Goal: Task Accomplishment & Management: Complete application form

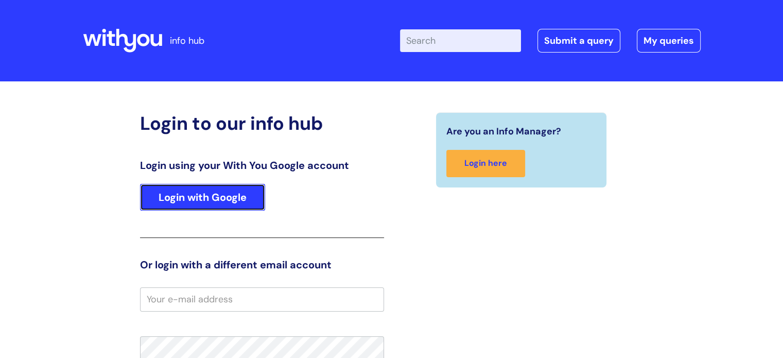
click at [196, 189] on link "Login with Google" at bounding box center [202, 197] width 125 height 27
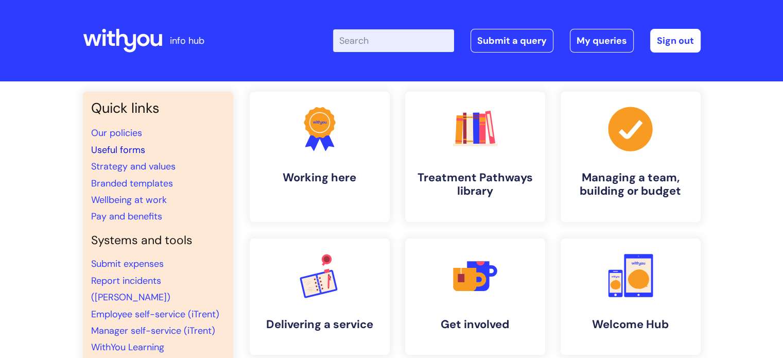
click at [119, 146] on link "Useful forms" at bounding box center [118, 150] width 54 height 12
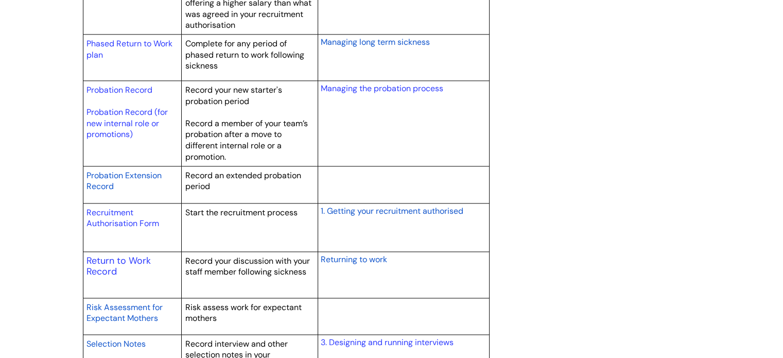
scroll to position [1442, 0]
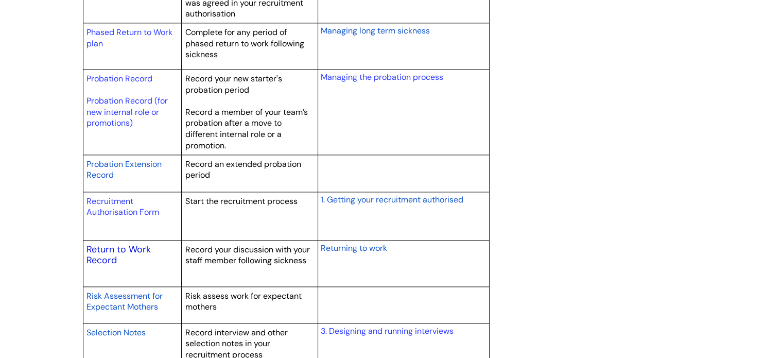
click at [104, 260] on link "Return to Work Record" at bounding box center [119, 255] width 64 height 24
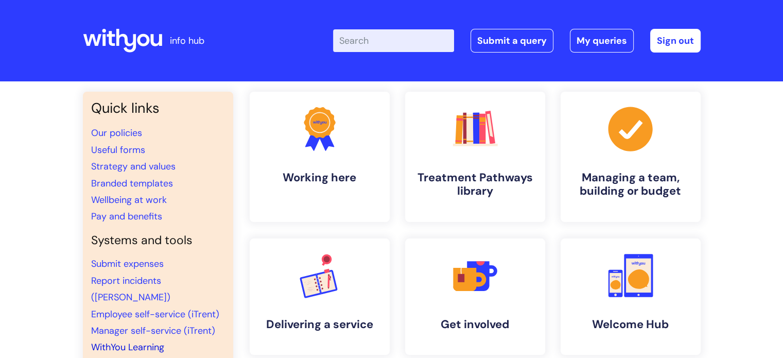
click at [122, 341] on link "WithYou Learning" at bounding box center [127, 347] width 73 height 12
click at [590, 42] on link "My queries" at bounding box center [602, 41] width 64 height 24
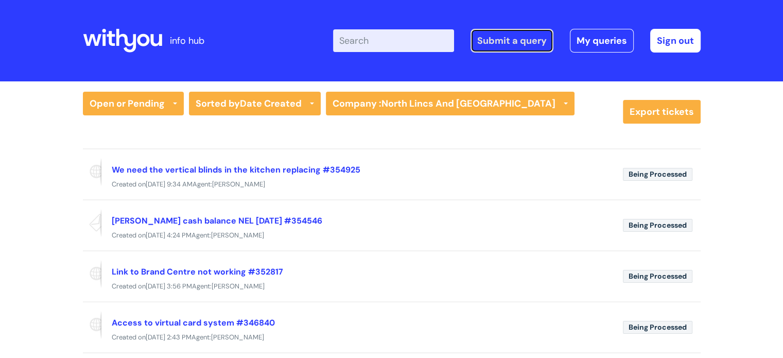
click at [501, 44] on link "Submit a query" at bounding box center [512, 41] width 83 height 24
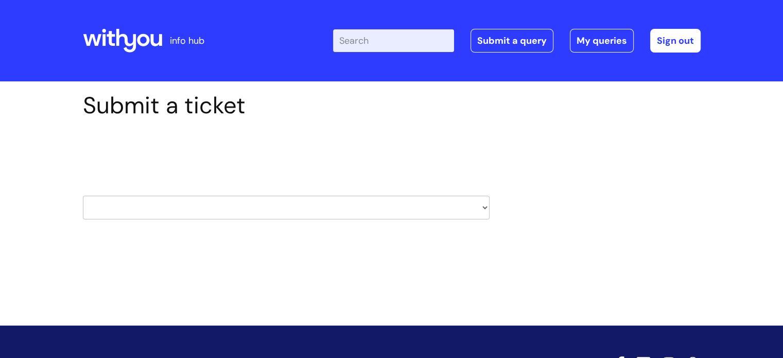
click at [259, 212] on select "HR / People IT and Support Clinical Drug Alerts Finance Accounts Data Support T…" at bounding box center [286, 208] width 407 height 24
select select "learning_and_development"
click at [83, 196] on select "HR / People IT and Support Clinical Drug Alerts Finance Accounts Data Support T…" at bounding box center [286, 208] width 407 height 24
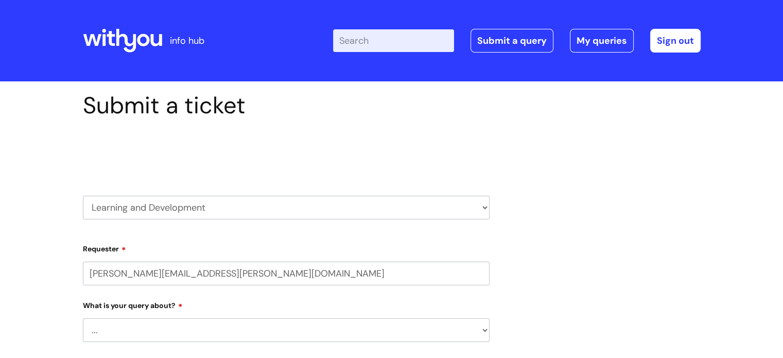
select select "80004418362"
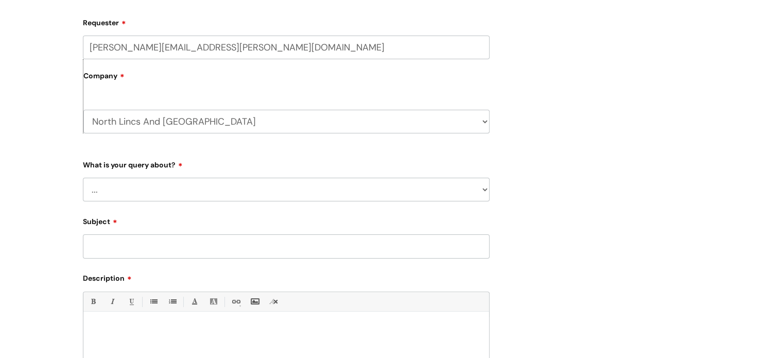
scroll to position [283, 0]
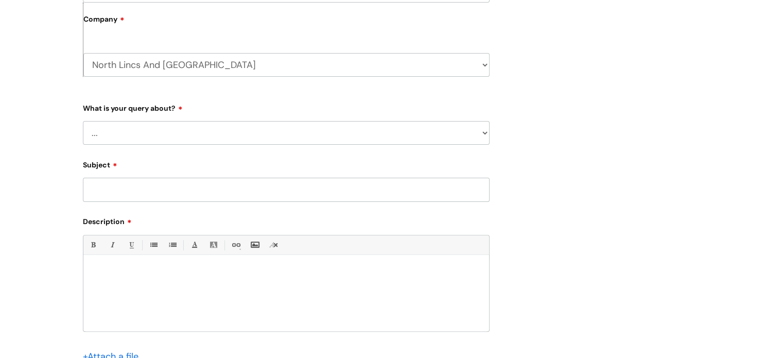
click at [226, 133] on select "... Question about a training course or session booking Ask about apprenticeshi…" at bounding box center [286, 133] width 407 height 24
select select "Something else / not listed here"
click at [83, 121] on select "... Question about a training course or session booking Ask about apprenticeshi…" at bounding box center [286, 133] width 407 height 24
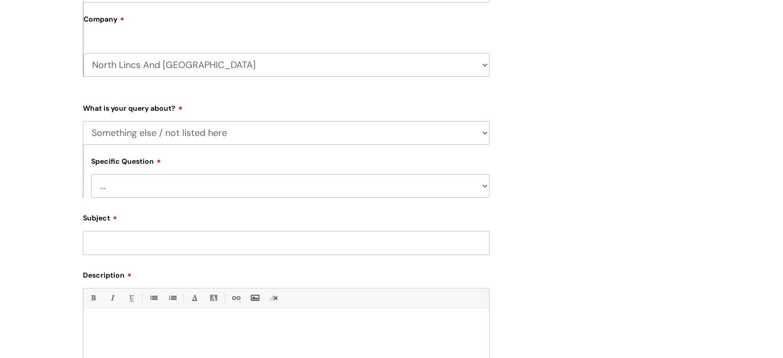
click at [184, 189] on select "... Other" at bounding box center [290, 186] width 399 height 24
select select "Other"
click at [91, 174] on select "... Other" at bounding box center [290, 186] width 399 height 24
click at [153, 244] on input "Subject" at bounding box center [286, 243] width 407 height 24
click at [153, 244] on input "R" at bounding box center [286, 243] width 407 height 24
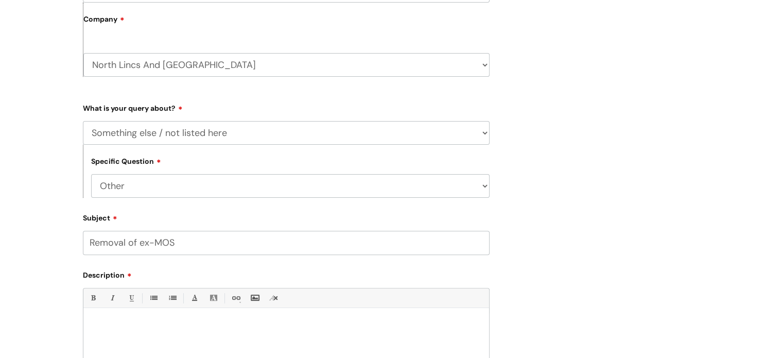
type input "Removal of ex-MOS"
click at [134, 321] on p at bounding box center [286, 325] width 390 height 9
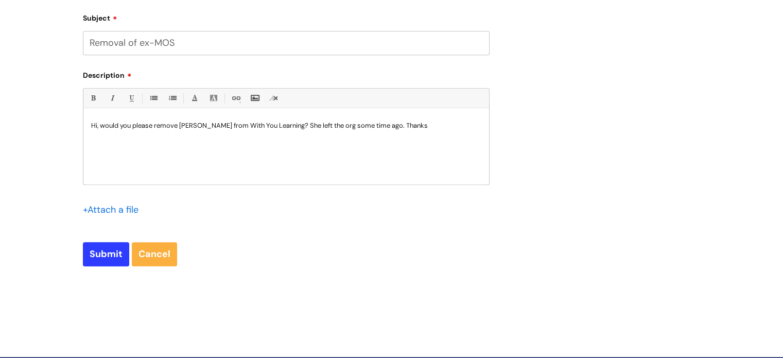
scroll to position [506, 0]
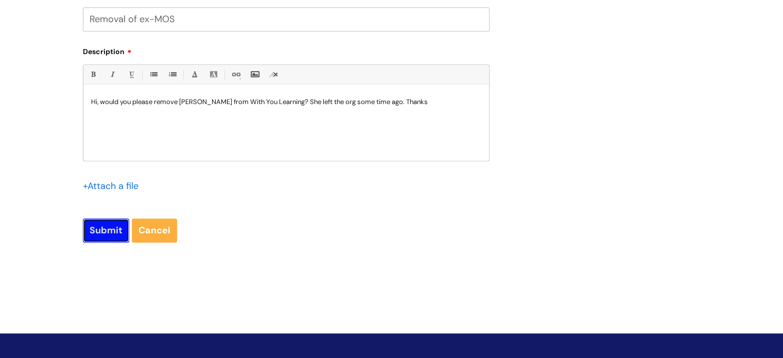
click at [112, 229] on input "Submit" at bounding box center [106, 230] width 46 height 24
type input "Please Wait..."
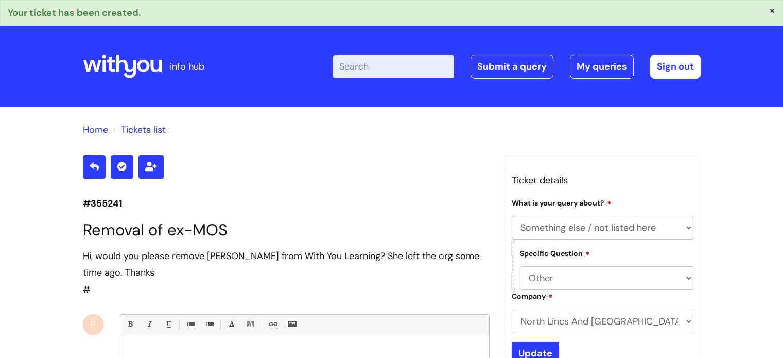
select select "Something else / not listed here"
select select "Other"
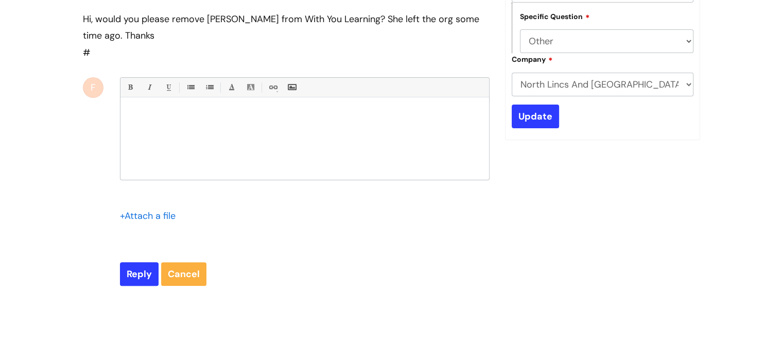
scroll to position [241, 0]
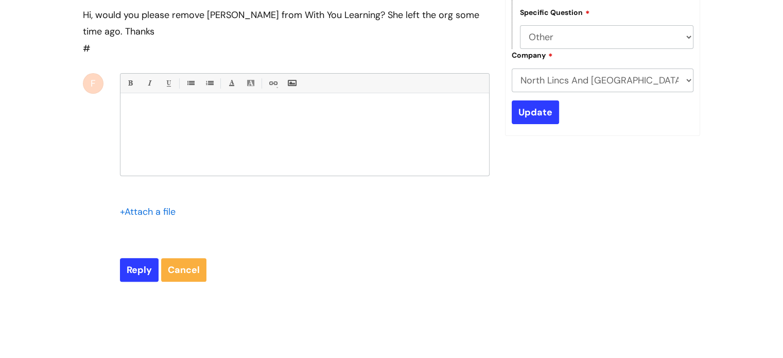
click at [204, 124] on div at bounding box center [305, 136] width 369 height 77
click at [136, 270] on input "Reply" at bounding box center [139, 270] width 39 height 24
type input "Please Wait..."
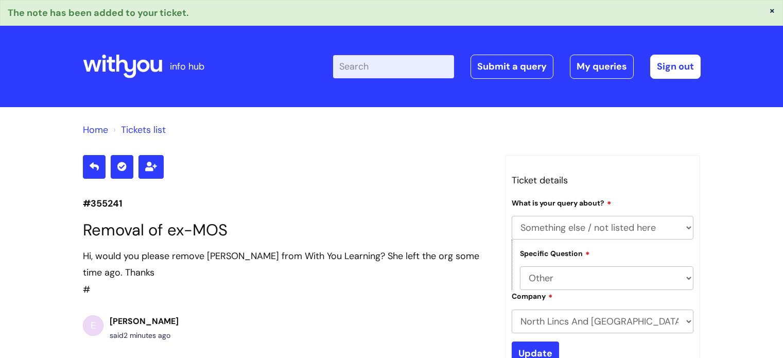
select select "Something else / not listed here"
select select "Other"
